Goal: Task Accomplishment & Management: Use online tool/utility

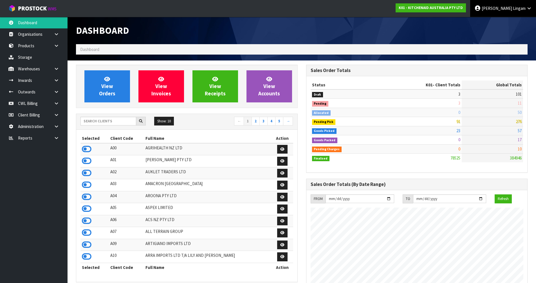
scroll to position [426, 230]
click at [122, 119] on input "text" at bounding box center [108, 121] width 56 height 9
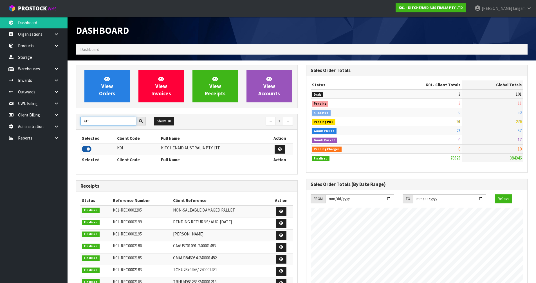
type input "KIT"
click at [89, 149] on icon at bounding box center [87, 149] width 10 height 8
click at [218, 32] on h1 "Dashboard" at bounding box center [187, 30] width 222 height 10
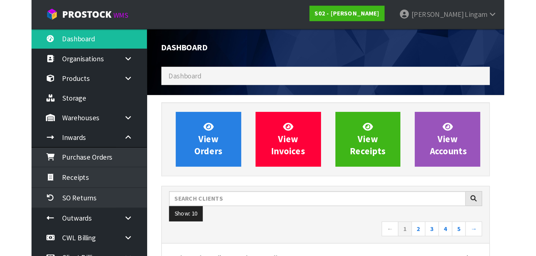
scroll to position [426, 230]
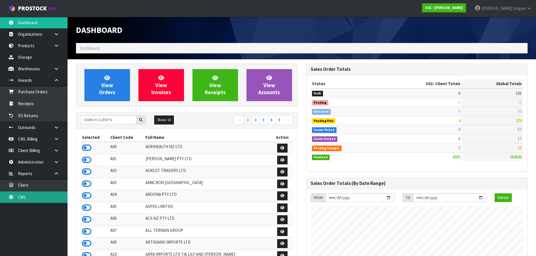
click at [41, 168] on link "CWL" at bounding box center [34, 198] width 68 height 12
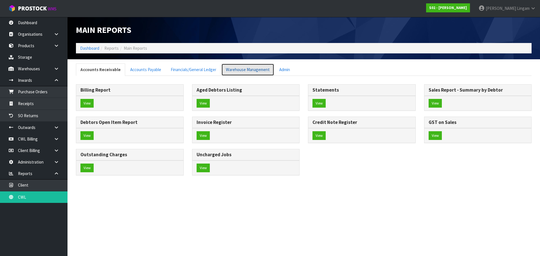
click at [256, 68] on link "Warehouse Management" at bounding box center [247, 70] width 53 height 12
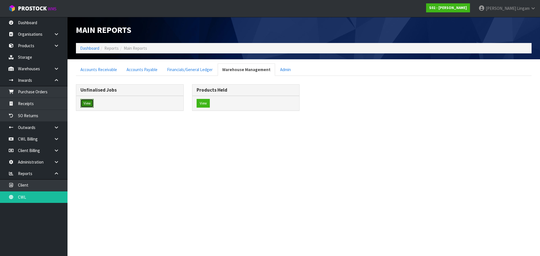
click at [86, 106] on button "View" at bounding box center [86, 103] width 13 height 9
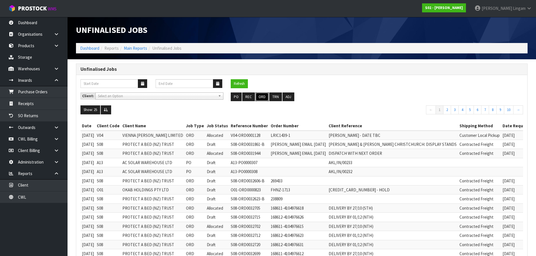
click at [259, 96] on button "ORD" at bounding box center [262, 97] width 13 height 9
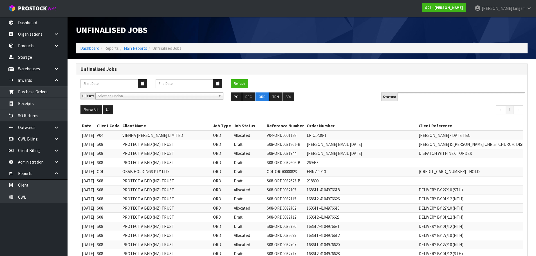
click at [284, 96] on ul at bounding box center [461, 97] width 127 height 9
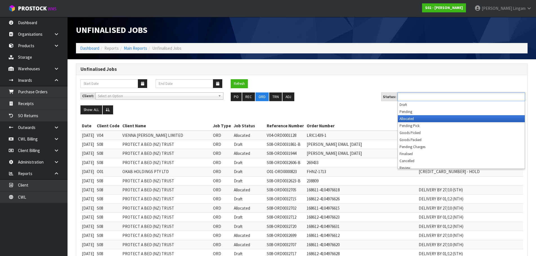
click at [284, 118] on li "Allocated" at bounding box center [461, 118] width 127 height 7
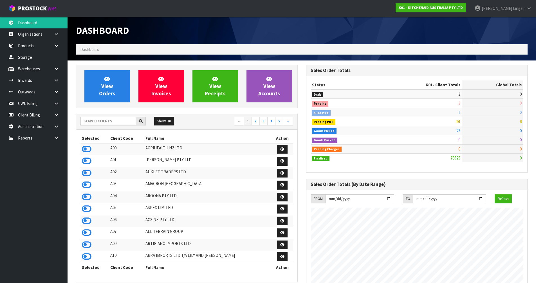
scroll to position [426, 230]
click at [122, 88] on link "View Orders" at bounding box center [107, 86] width 46 height 32
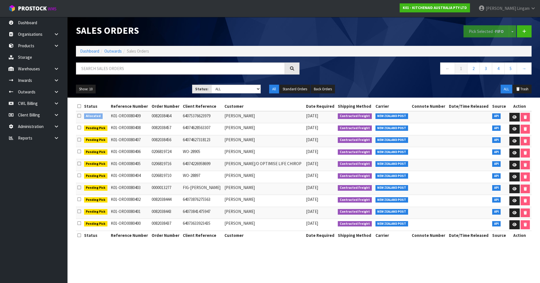
click at [79, 118] on icon at bounding box center [79, 116] width 4 height 4
click at [0, 0] on input "checkbox" at bounding box center [0, 0] width 0 height 0
click at [481, 28] on button "Pick Selected - FIFO" at bounding box center [487, 31] width 46 height 12
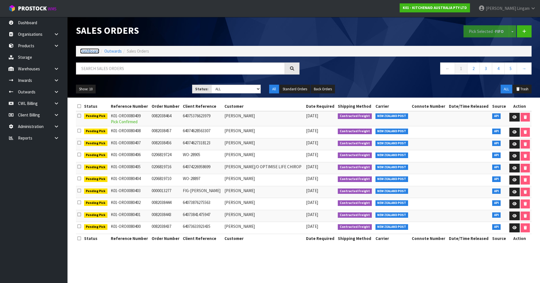
click at [92, 51] on link "Dashboard" at bounding box center [89, 50] width 19 height 5
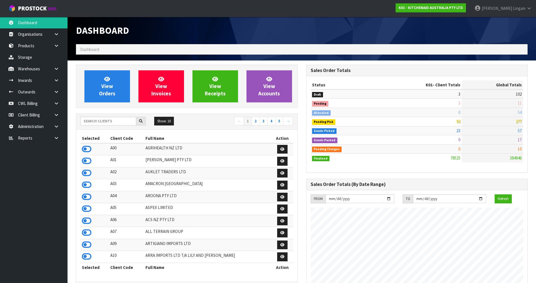
scroll to position [426, 230]
click at [118, 121] on input "text" at bounding box center [108, 121] width 56 height 9
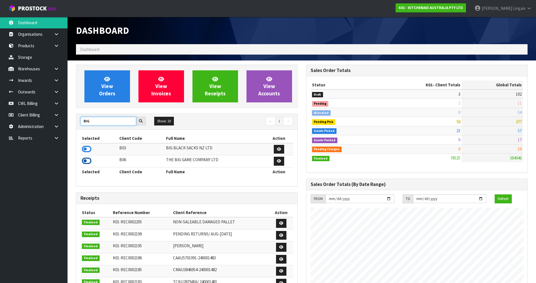
type input "BIG"
click at [86, 162] on icon at bounding box center [87, 161] width 10 height 8
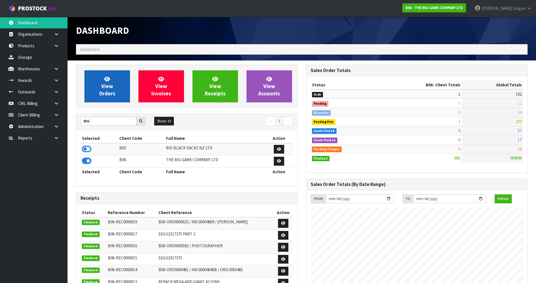
scroll to position [372, 230]
click at [115, 83] on link "View Orders" at bounding box center [107, 86] width 46 height 32
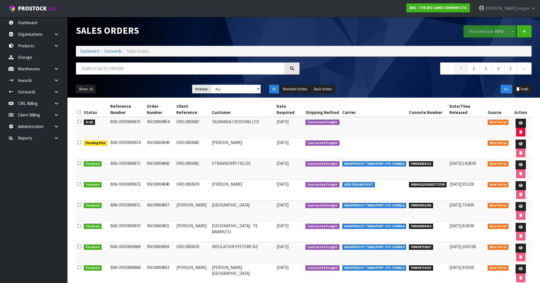
click at [80, 120] on icon at bounding box center [79, 122] width 4 height 4
click at [0, 0] on input "checkbox" at bounding box center [0, 0] width 0 height 0
click at [475, 33] on button "Pick Selected - FIFO" at bounding box center [487, 31] width 46 height 12
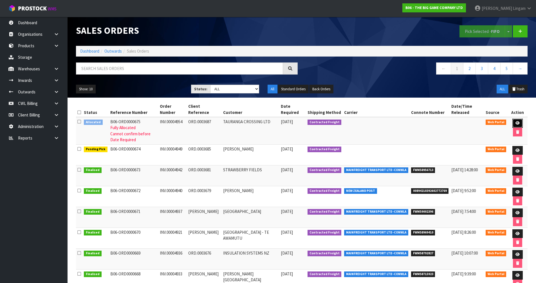
click at [516, 123] on icon at bounding box center [518, 123] width 4 height 4
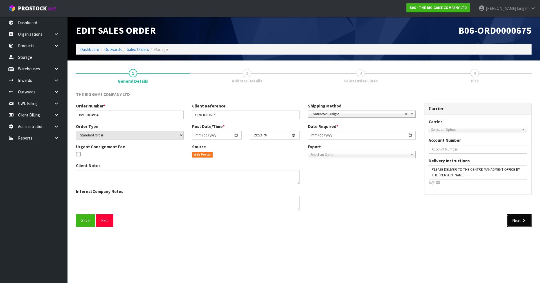
click at [520, 216] on button "Next" at bounding box center [519, 220] width 25 height 12
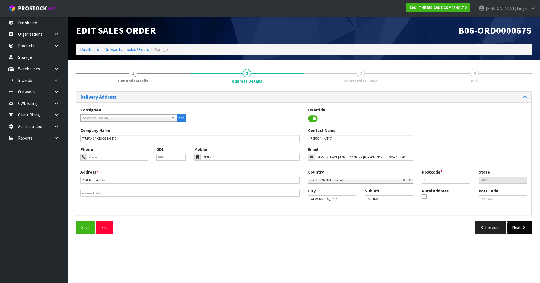
click at [516, 229] on button "Next" at bounding box center [519, 227] width 25 height 12
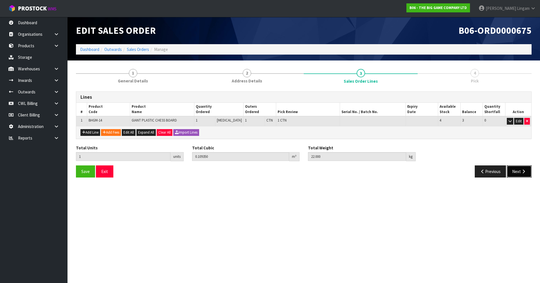
click at [521, 172] on button "Next" at bounding box center [519, 171] width 25 height 12
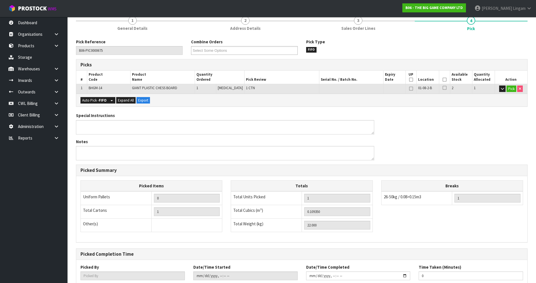
scroll to position [89, 0]
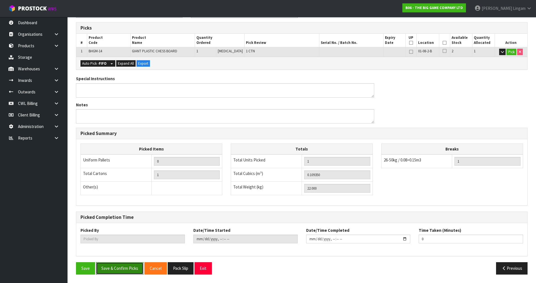
click at [123, 270] on button "Save & Confirm Picks" at bounding box center [120, 268] width 48 height 12
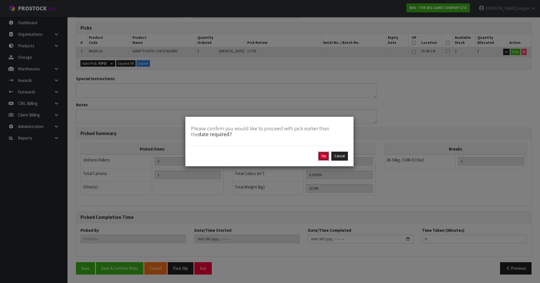
click at [323, 154] on button "Yes" at bounding box center [323, 156] width 11 height 9
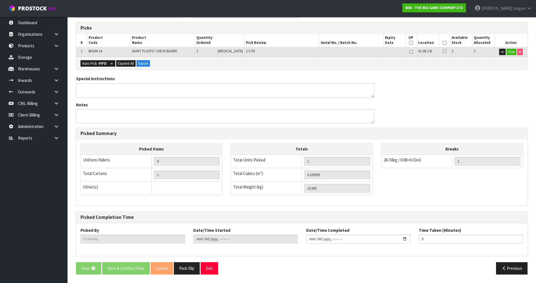
scroll to position [0, 0]
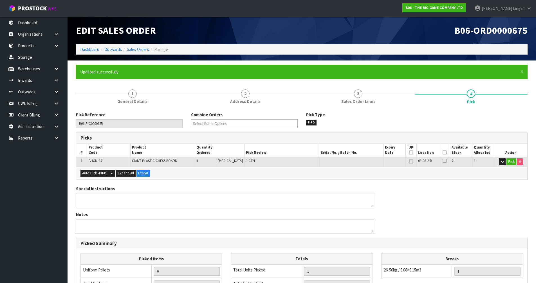
type input "[PERSON_NAME]"
type input "[DATE]T07:33:51"
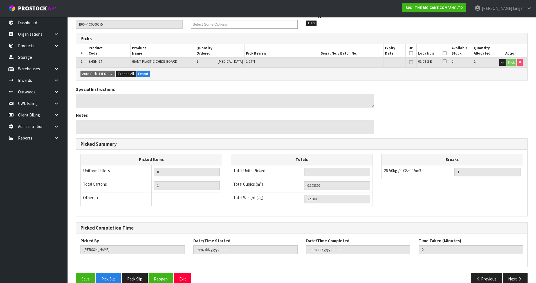
scroll to position [110, 0]
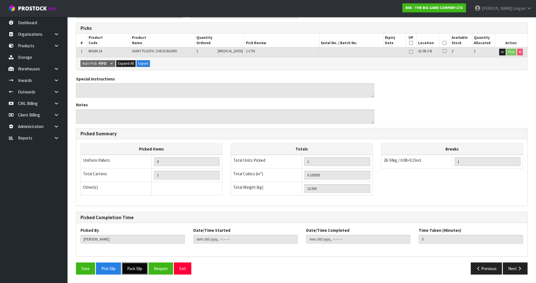
click at [136, 271] on button "Pack Slip" at bounding box center [135, 269] width 26 height 12
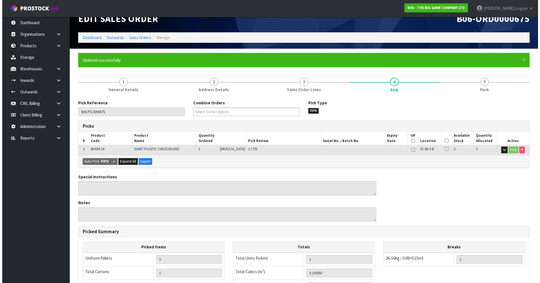
scroll to position [0, 0]
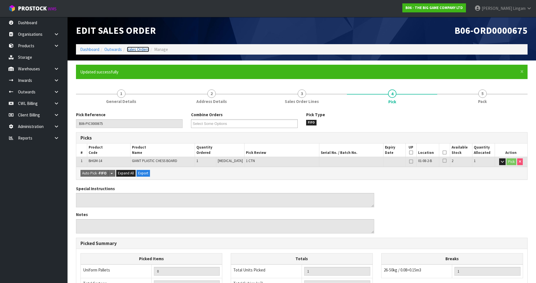
click at [147, 49] on link "Sales Orders" at bounding box center [138, 49] width 22 height 5
